Goal: Task Accomplishment & Management: Manage account settings

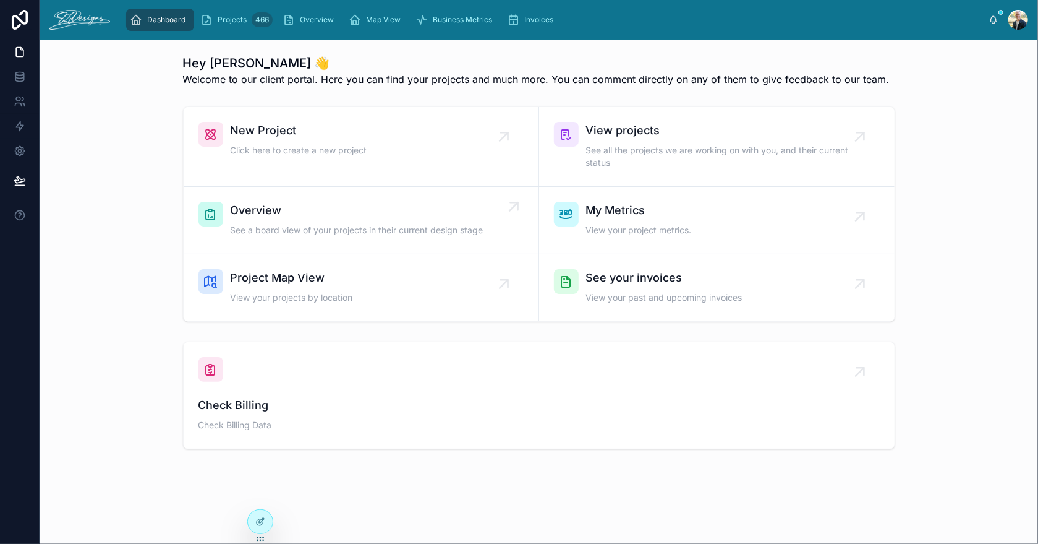
click at [302, 207] on span "Overview" at bounding box center [357, 210] width 253 height 17
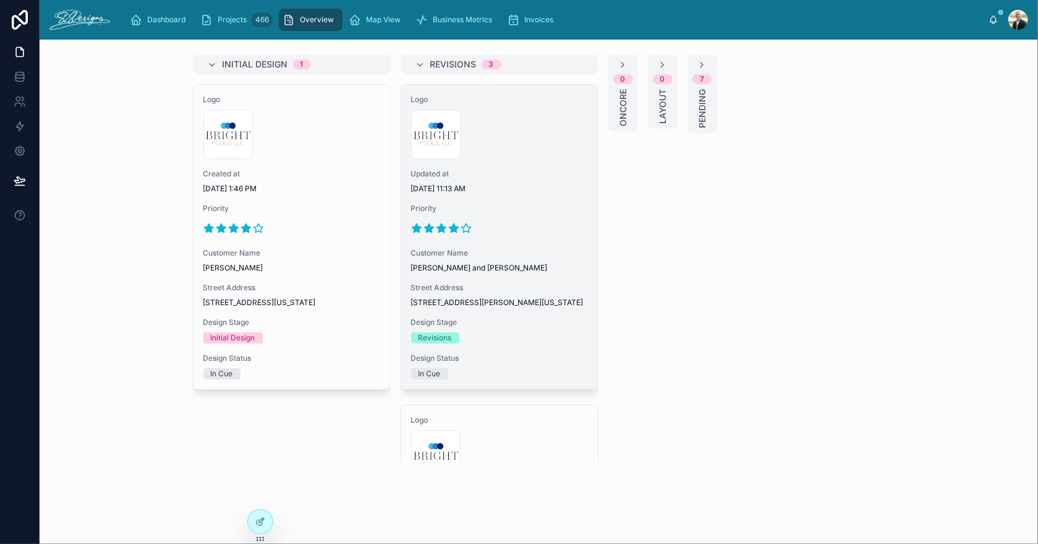
click at [523, 174] on span "Updated at" at bounding box center [499, 174] width 177 height 10
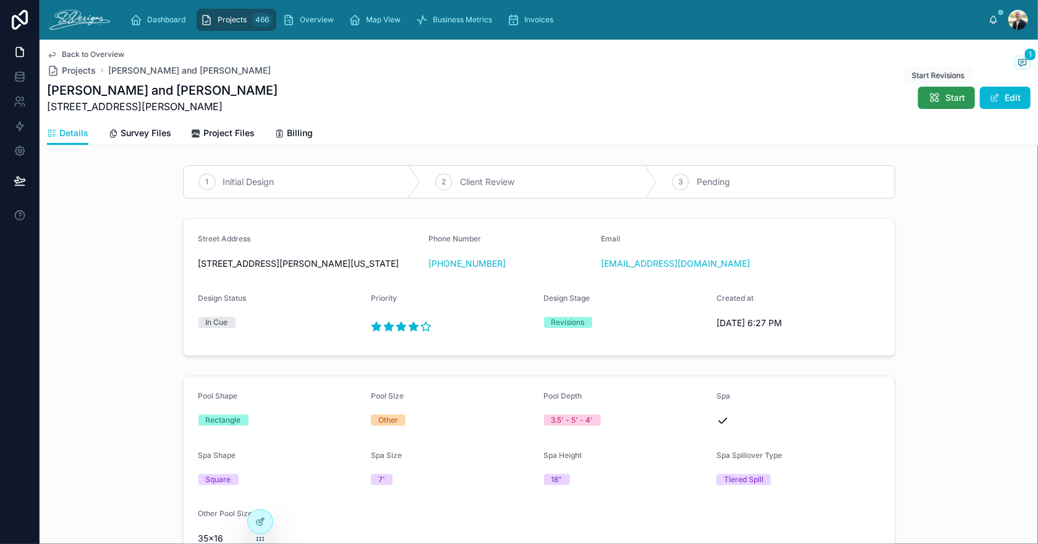
click at [928, 99] on icon at bounding box center [934, 98] width 12 height 12
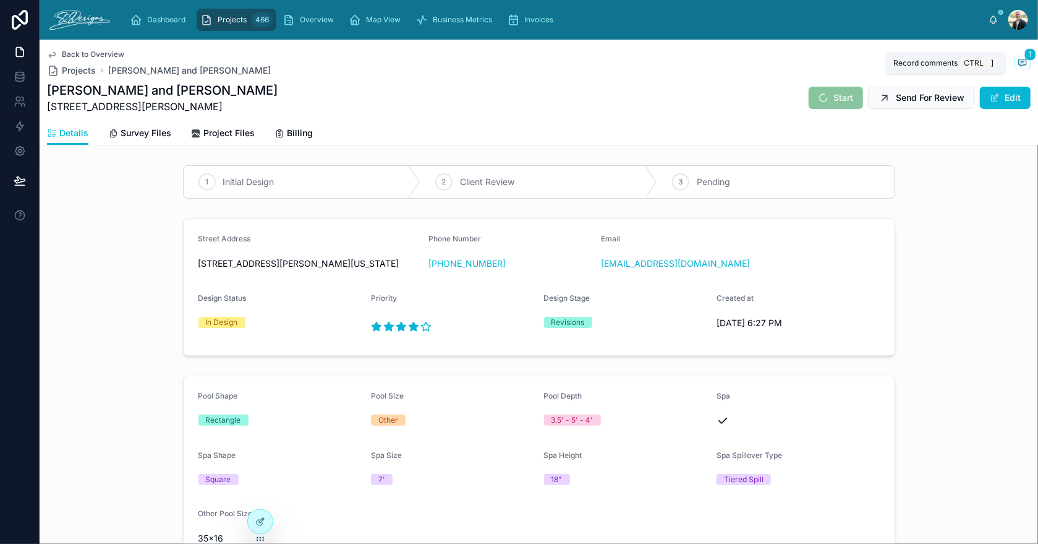
click at [1025, 58] on span "1" at bounding box center [1031, 54] width 12 height 12
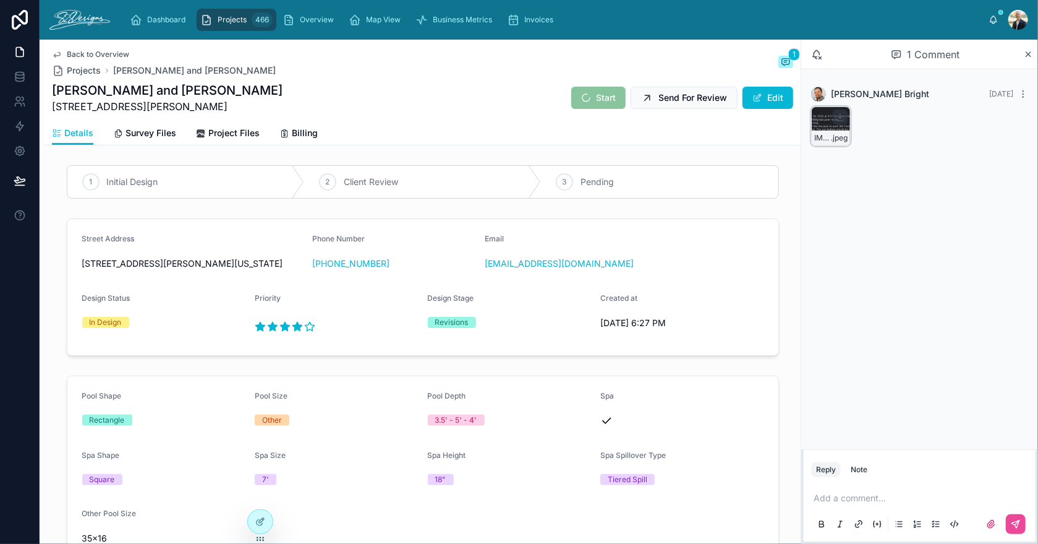
click at [823, 121] on div "IMG_3496 .jpeg" at bounding box center [831, 126] width 40 height 40
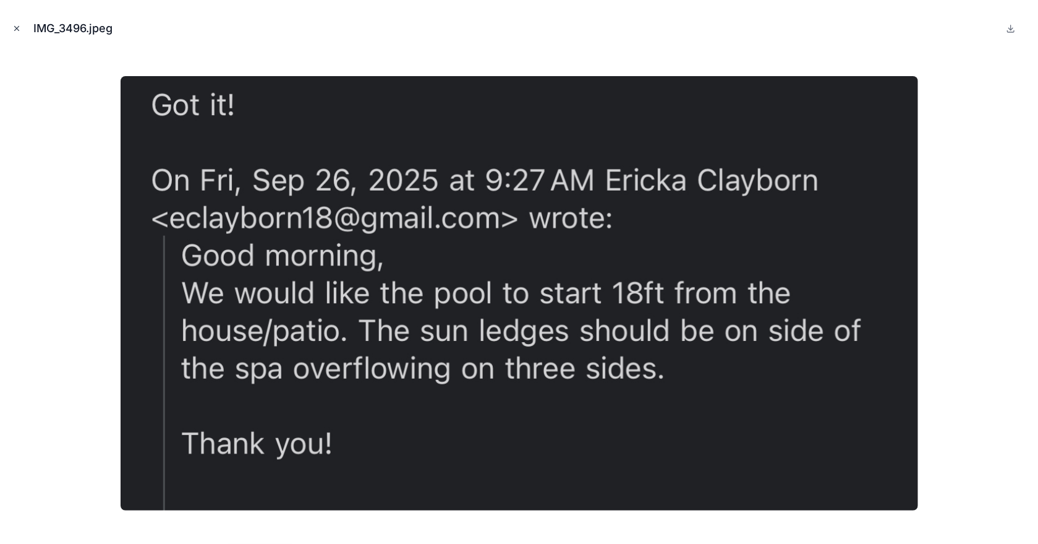
click at [12, 28] on button "Close modal" at bounding box center [17, 29] width 14 height 14
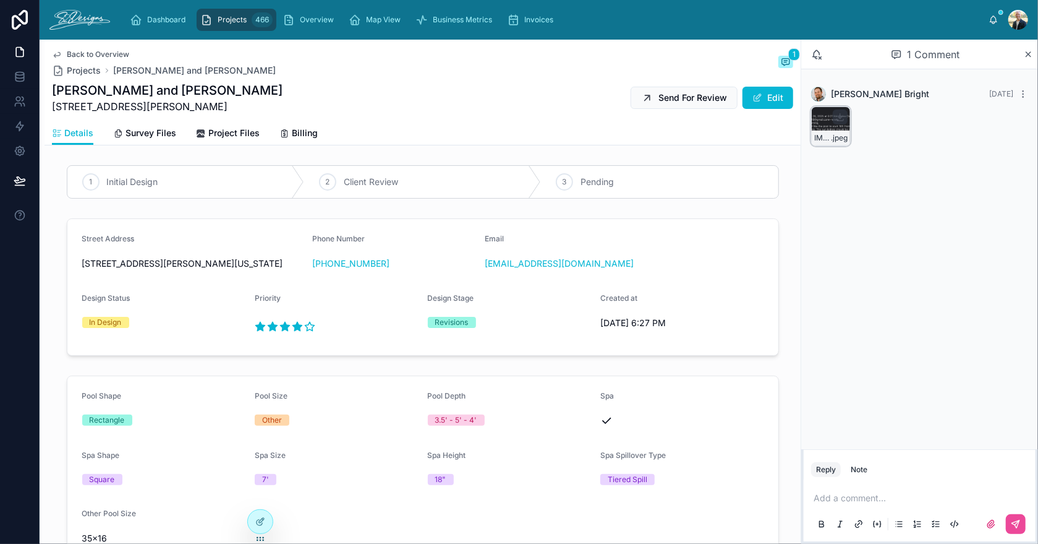
click at [821, 120] on div "IMG_3496 .jpeg" at bounding box center [831, 126] width 40 height 40
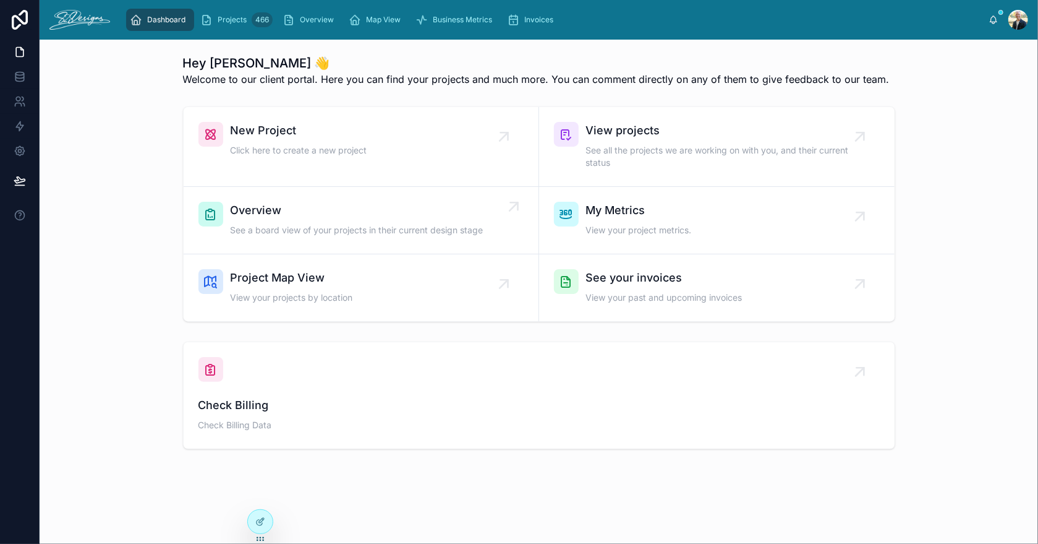
click at [239, 214] on span "Overview" at bounding box center [357, 210] width 253 height 17
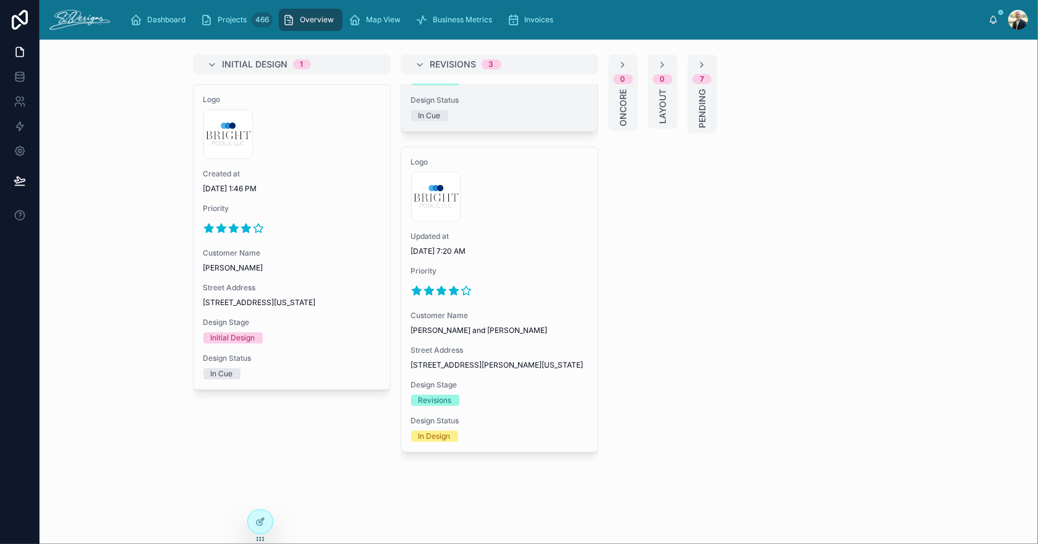
scroll to position [605, 0]
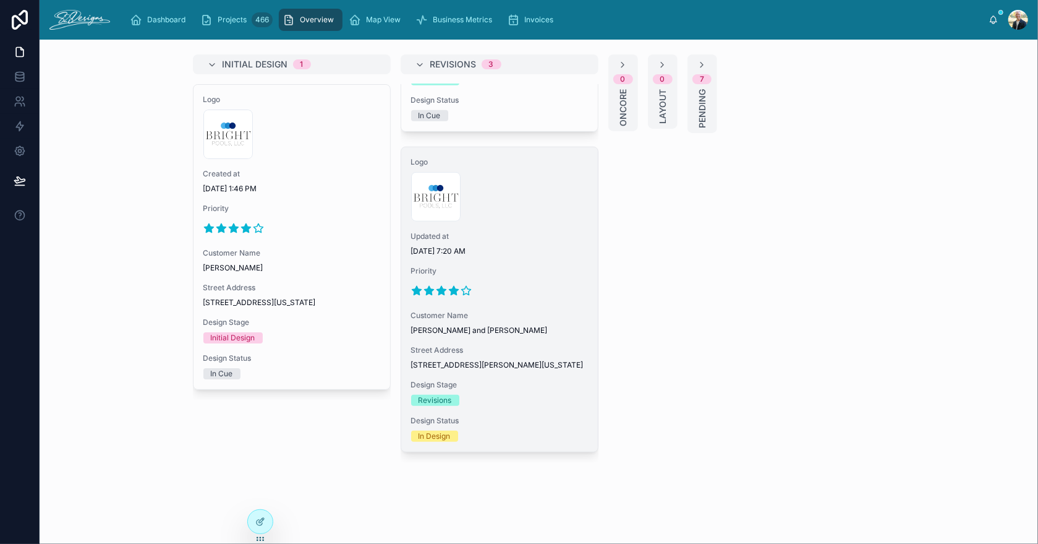
click at [501, 281] on div at bounding box center [499, 291] width 177 height 20
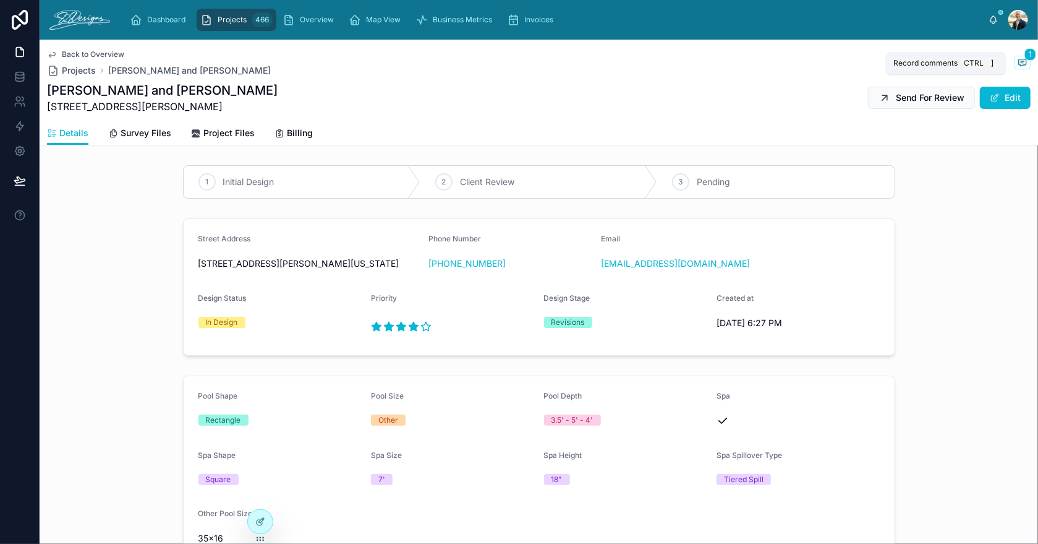
click at [1021, 62] on icon at bounding box center [1022, 62] width 2 height 0
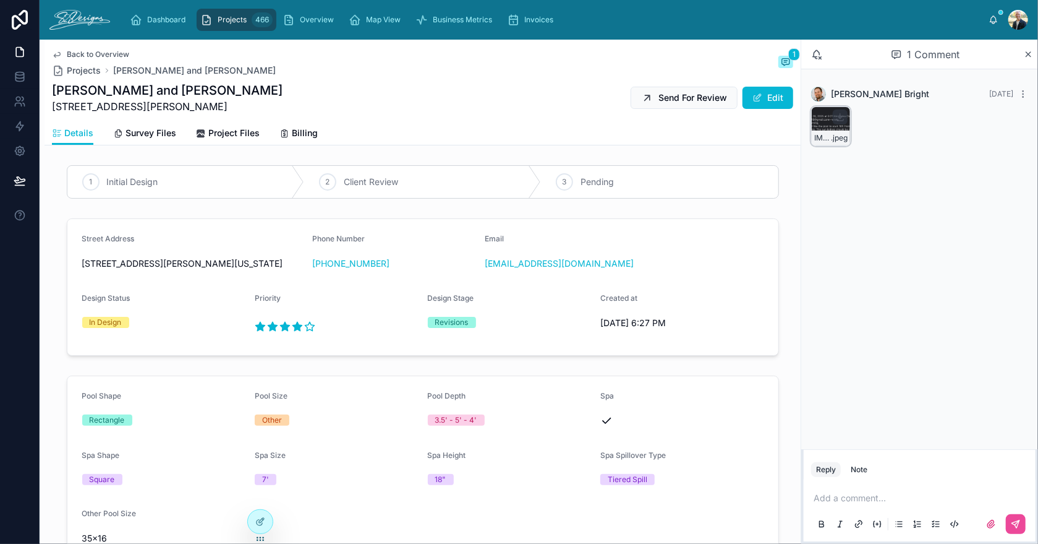
click at [825, 119] on div "IMG_3496 .jpeg" at bounding box center [831, 126] width 40 height 40
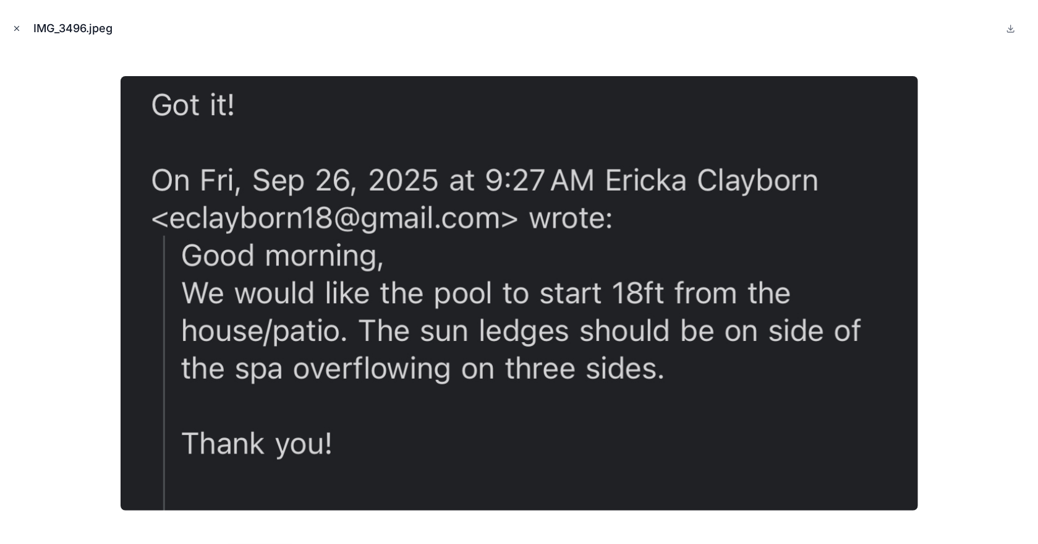
click at [17, 28] on icon "Close modal" at bounding box center [17, 29] width 4 height 4
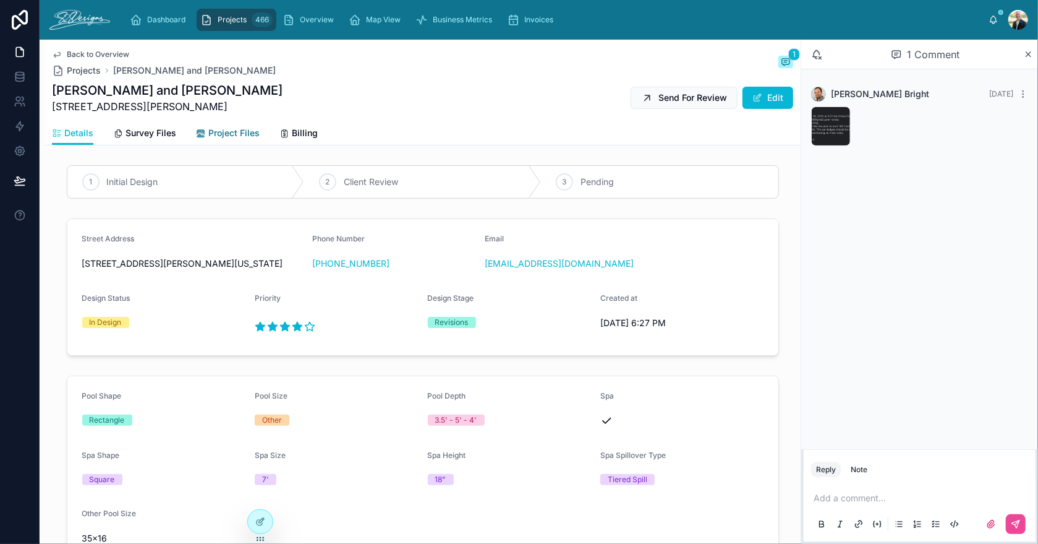
click at [215, 132] on span "Project Files" at bounding box center [233, 133] width 51 height 12
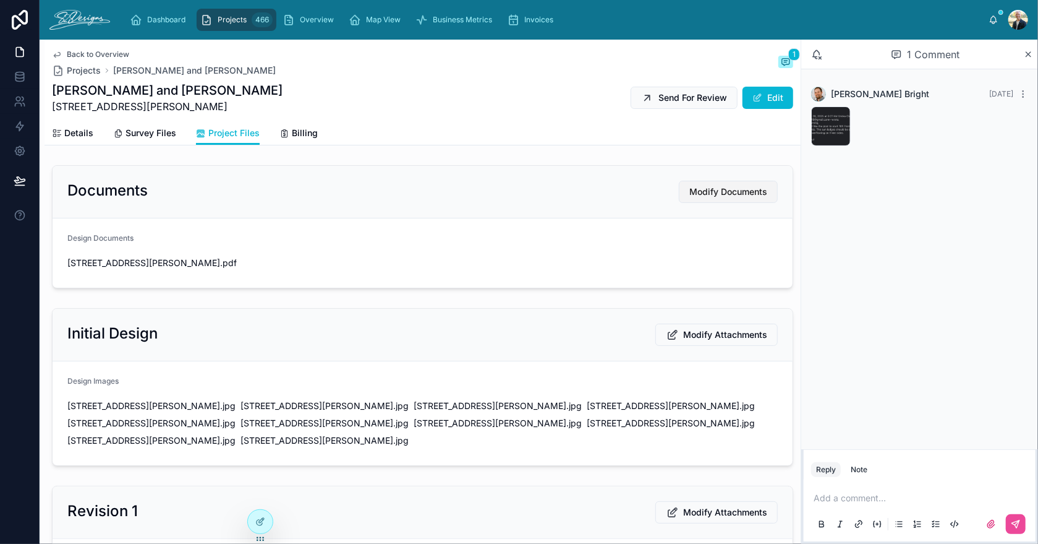
click at [716, 194] on span "Modify Documents" at bounding box center [729, 192] width 78 height 12
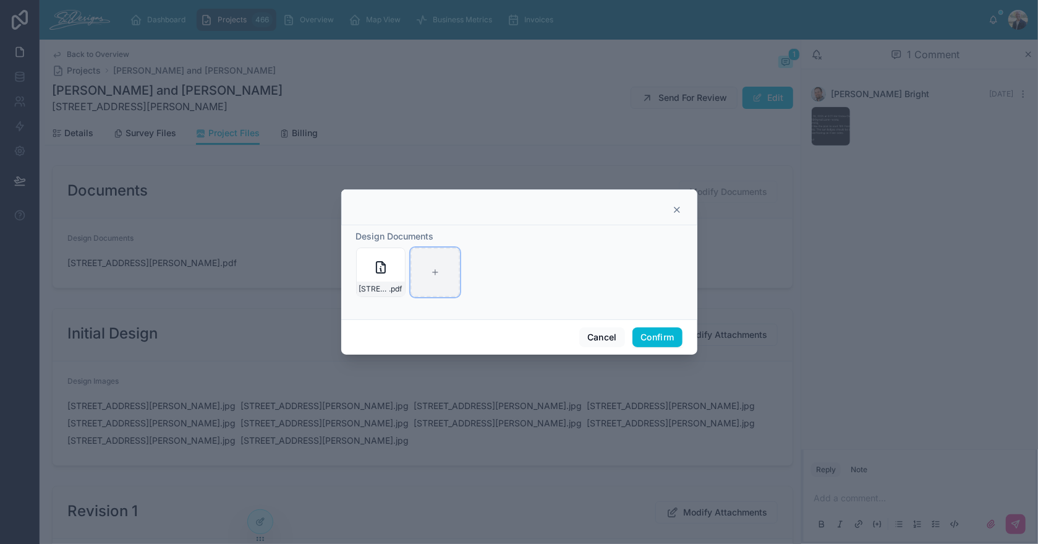
click at [430, 280] on div at bounding box center [435, 271] width 49 height 49
type input "**********"
click at [669, 324] on div "Cancel Confirm" at bounding box center [519, 336] width 356 height 35
click at [667, 331] on button "Confirm" at bounding box center [657, 337] width 49 height 20
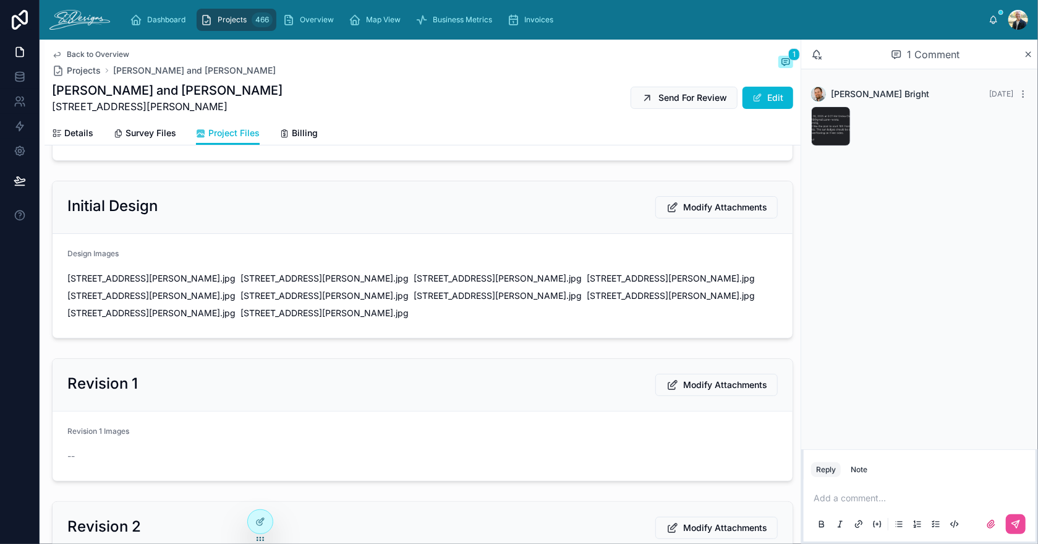
scroll to position [186, 0]
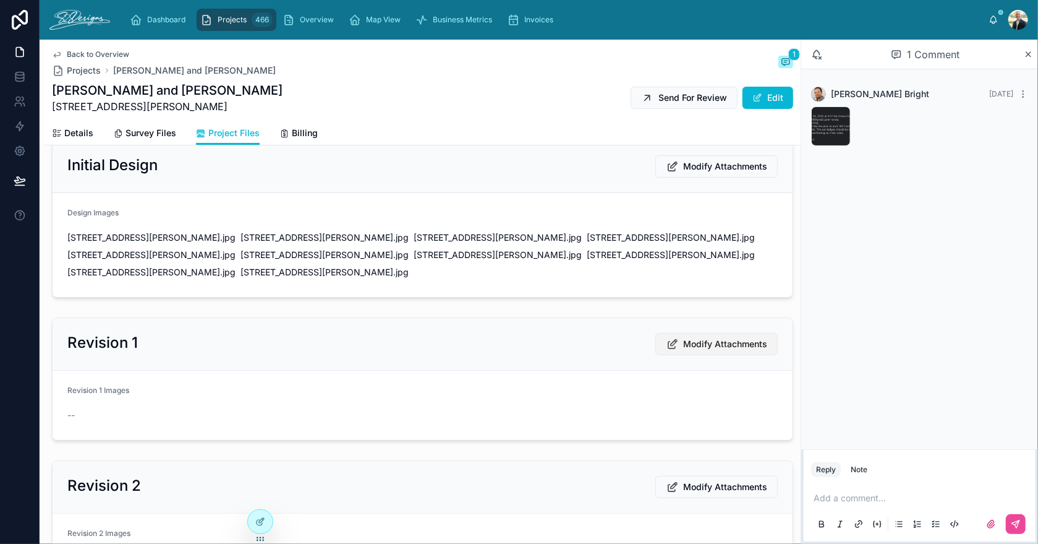
click at [695, 338] on span "Modify Attachments" at bounding box center [725, 344] width 84 height 12
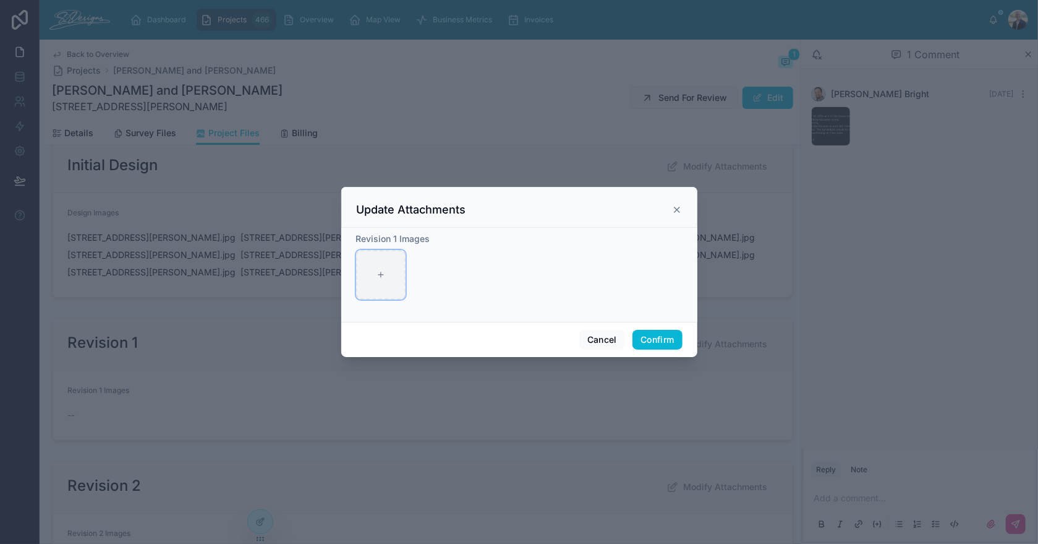
click at [385, 272] on div at bounding box center [380, 274] width 49 height 49
type input "**********"
click at [646, 341] on button "Confirm" at bounding box center [657, 340] width 49 height 20
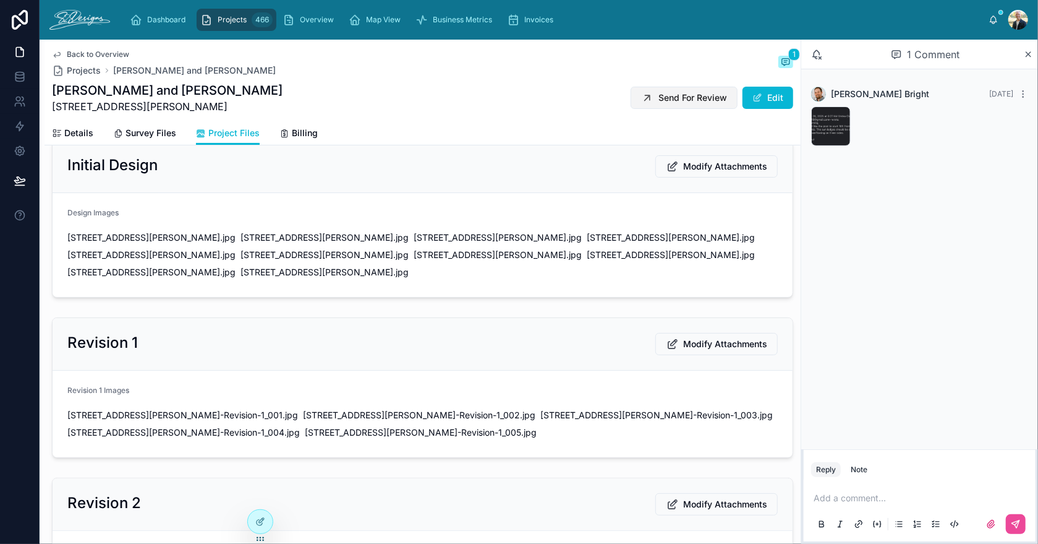
click at [662, 98] on span "Send For Review" at bounding box center [693, 98] width 69 height 12
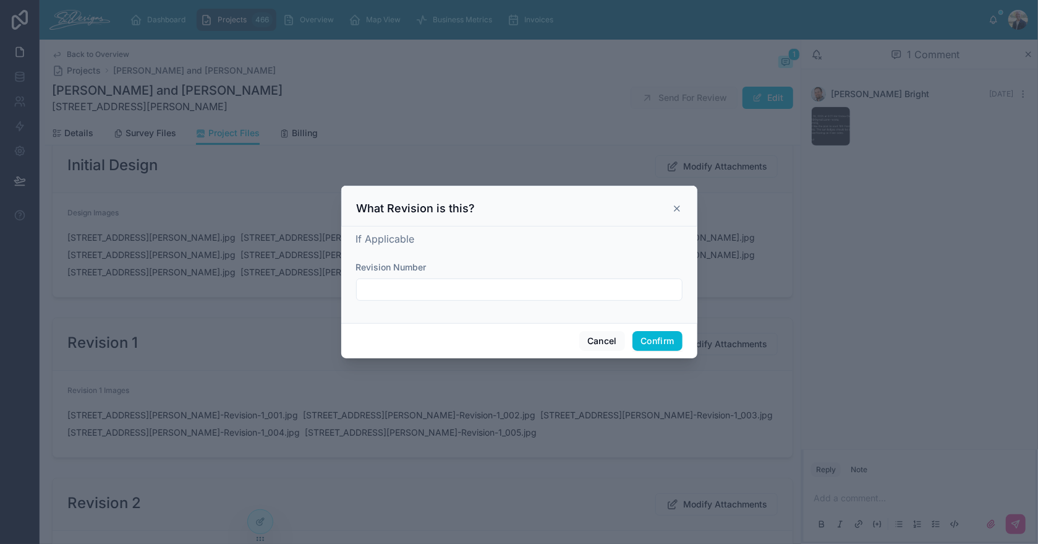
click at [478, 284] on input "text" at bounding box center [519, 289] width 325 height 17
type input "**********"
click at [656, 338] on button "Confirm" at bounding box center [657, 341] width 49 height 20
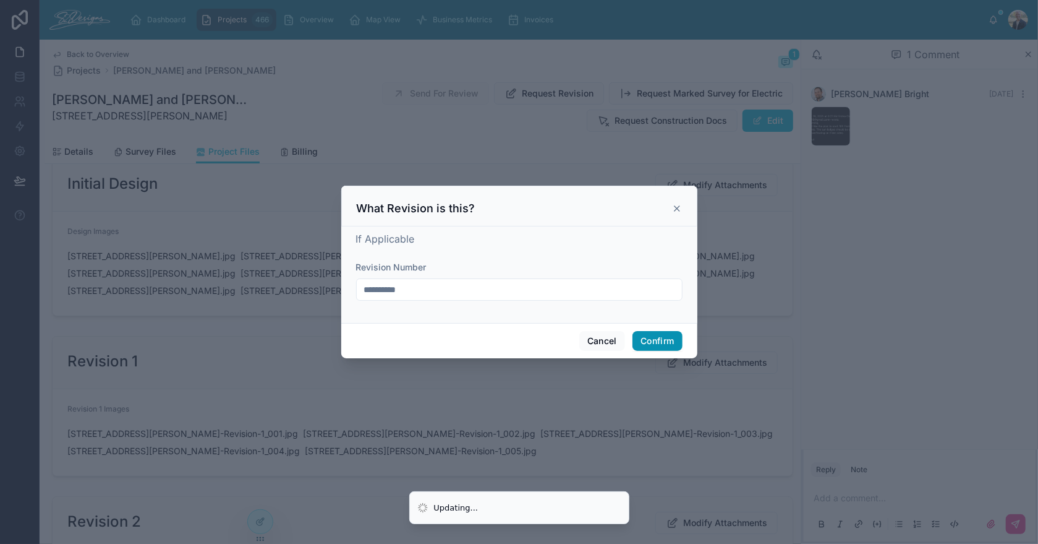
scroll to position [203, 0]
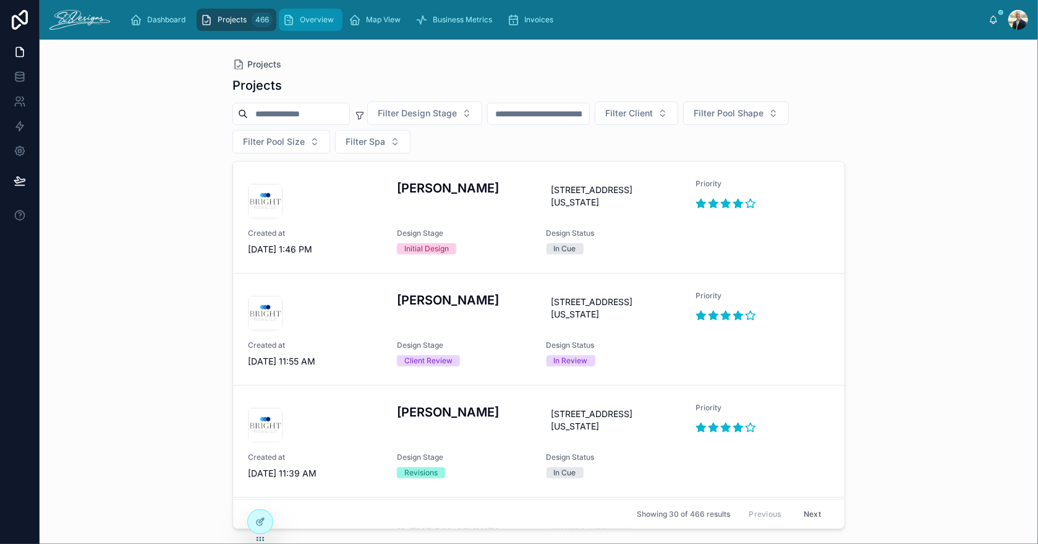
click at [312, 19] on span "Overview" at bounding box center [317, 20] width 34 height 10
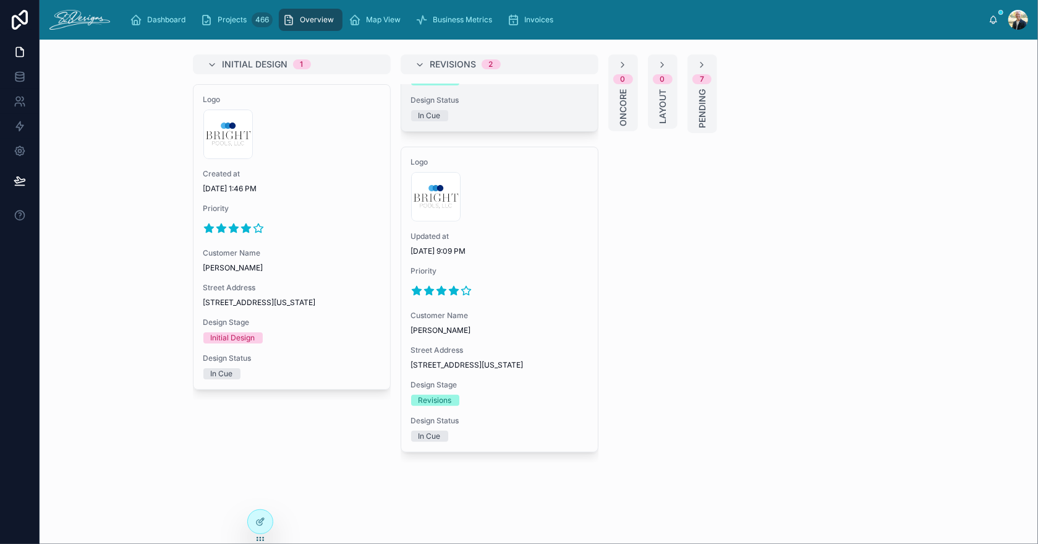
scroll to position [276, 0]
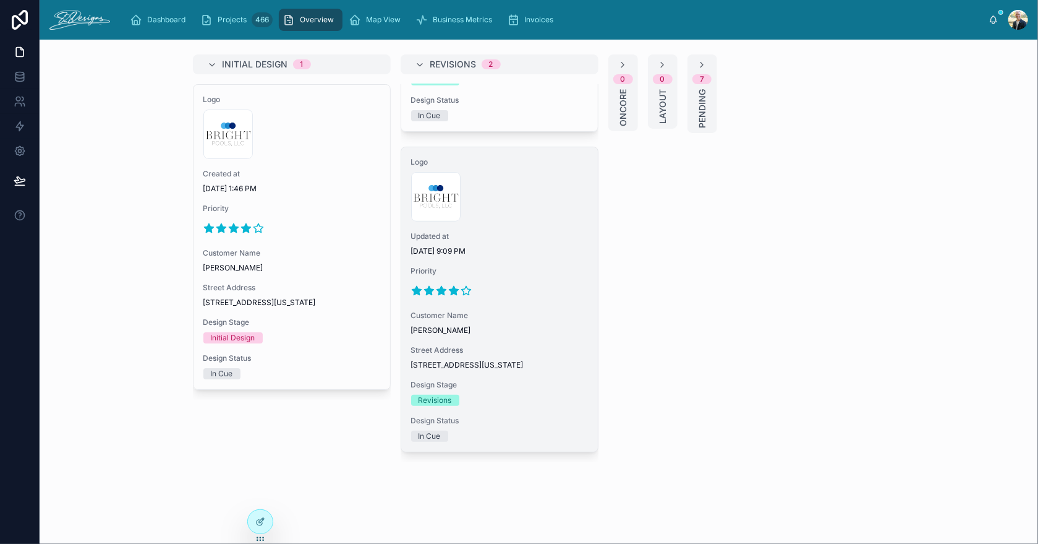
click at [510, 246] on span "[DATE] 9:09 PM" at bounding box center [499, 251] width 177 height 10
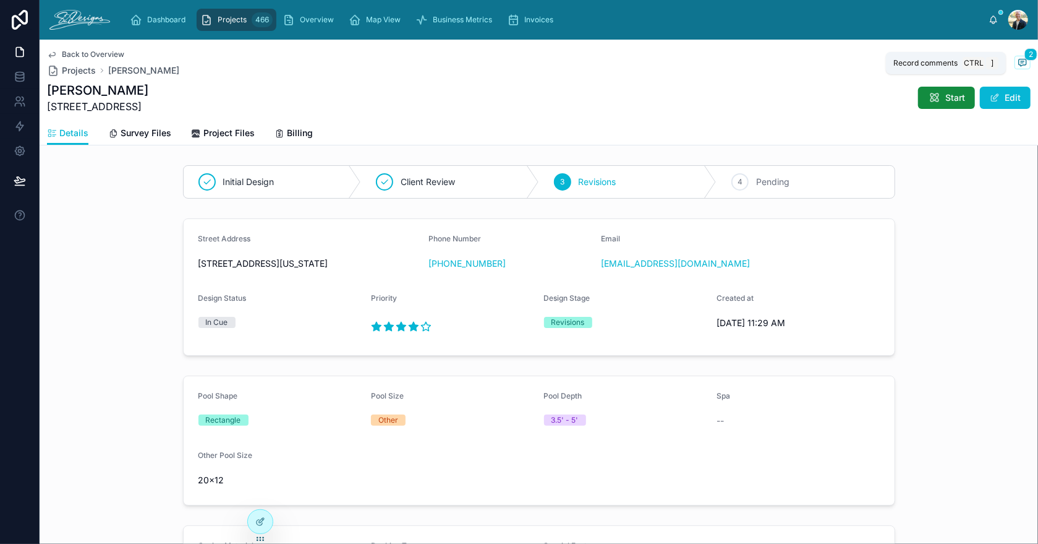
click at [1018, 63] on icon at bounding box center [1023, 63] width 10 height 10
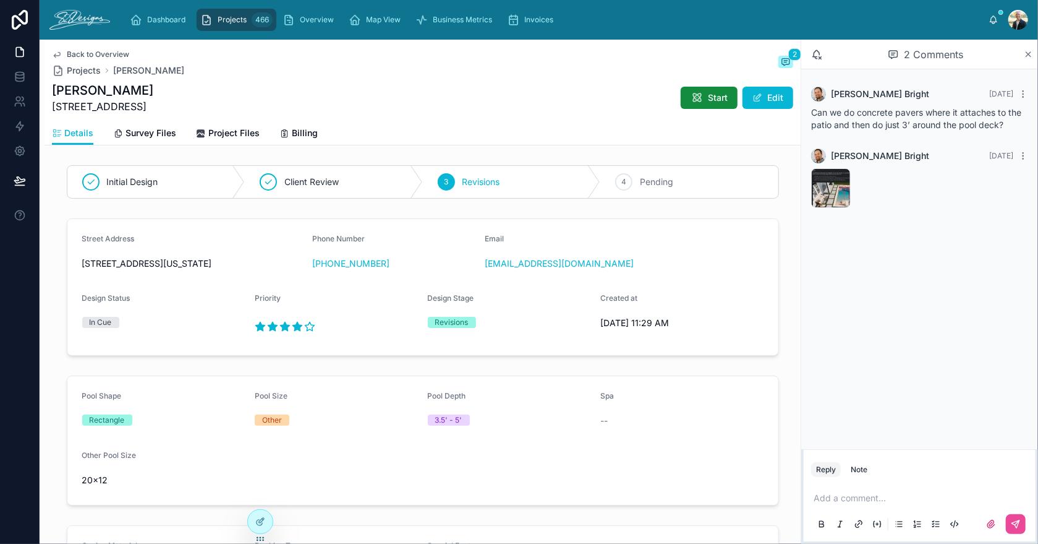
click at [1030, 54] on icon at bounding box center [1028, 54] width 9 height 10
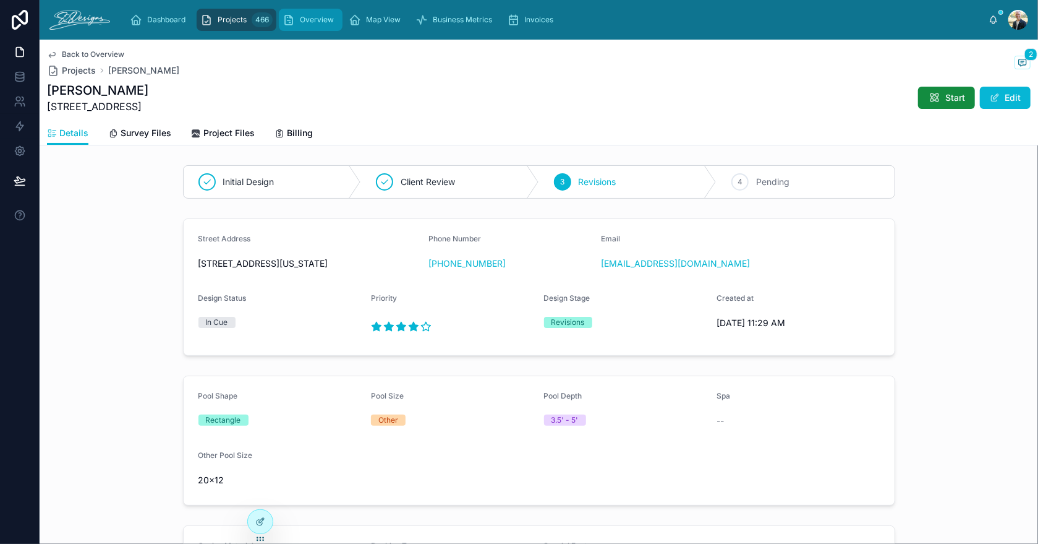
click at [320, 14] on div "Overview" at bounding box center [311, 20] width 56 height 20
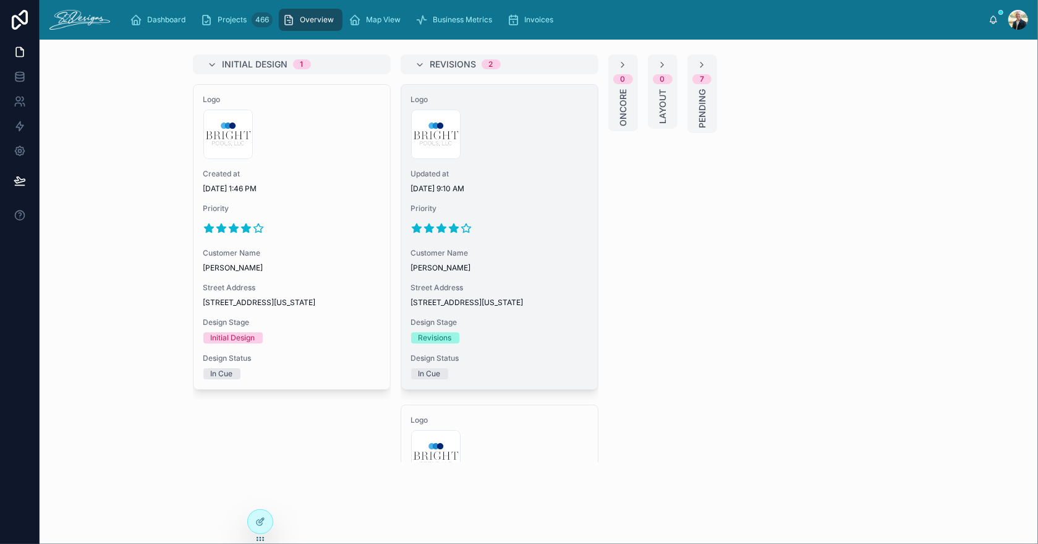
click at [498, 176] on span "Updated at" at bounding box center [499, 174] width 177 height 10
